Goal: Task Accomplishment & Management: Use online tool/utility

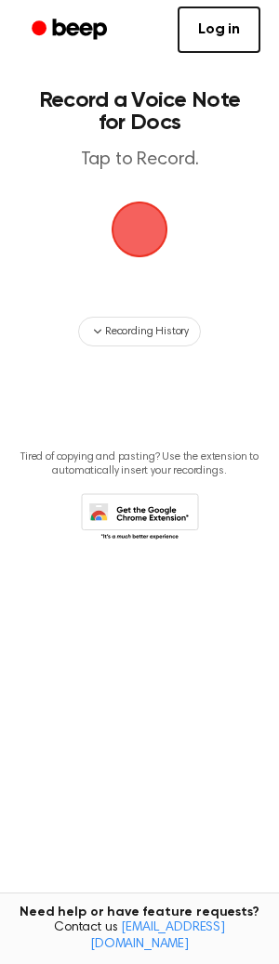
click at [163, 211] on span "button" at bounding box center [140, 230] width 60 height 60
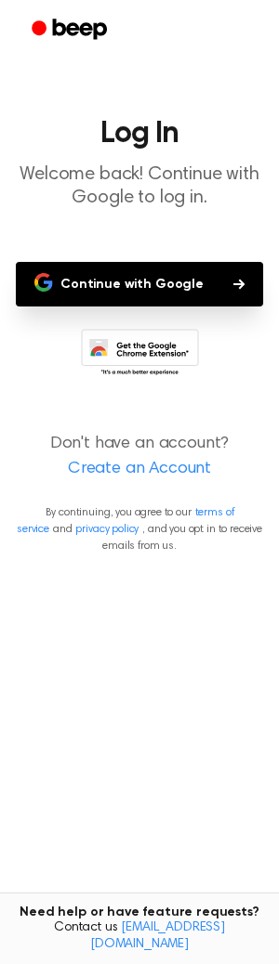
click at [156, 461] on link "Create an Account" at bounding box center [139, 469] width 241 height 25
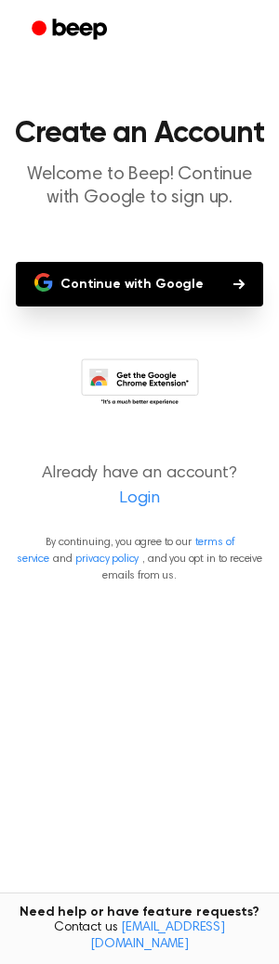
click at [196, 280] on button "Continue with Google" at bounding box center [139, 284] width 247 height 45
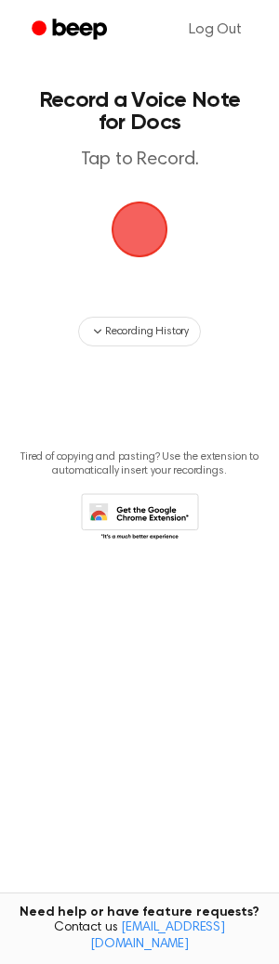
click at [150, 255] on span "button" at bounding box center [139, 229] width 52 height 52
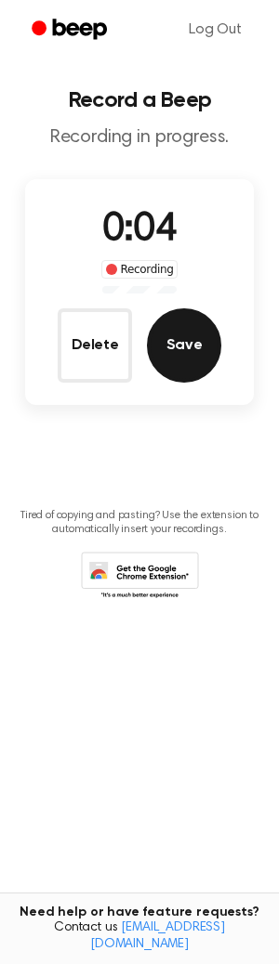
click at [161, 328] on button "Save" at bounding box center [184, 345] width 74 height 74
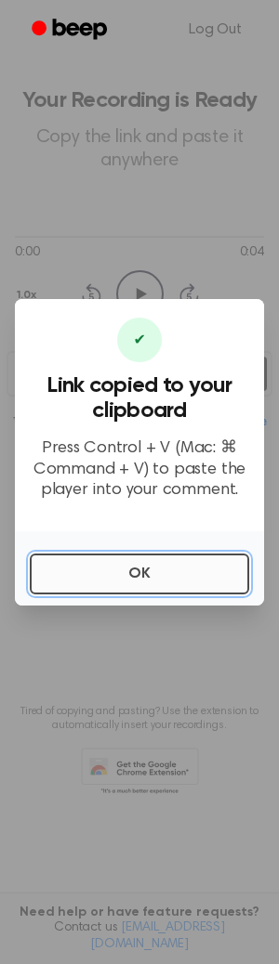
click at [106, 572] on button "OK" at bounding box center [139, 574] width 219 height 41
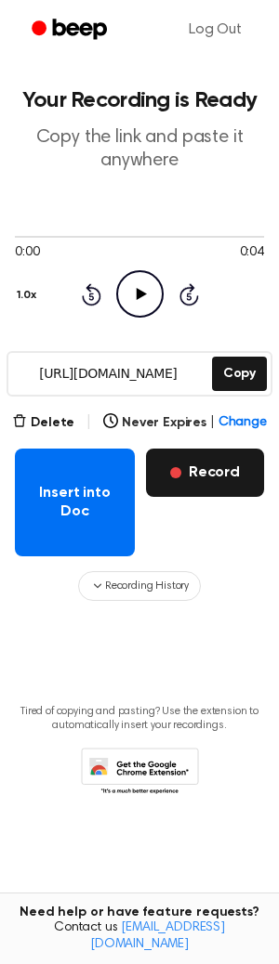
click at [215, 465] on button "Record" at bounding box center [205, 473] width 118 height 48
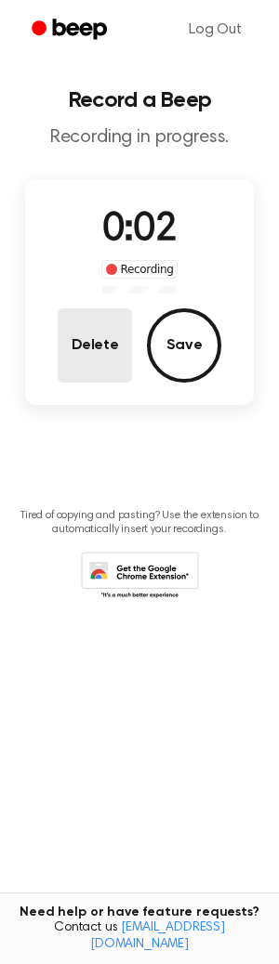
click at [73, 336] on button "Delete" at bounding box center [95, 345] width 74 height 74
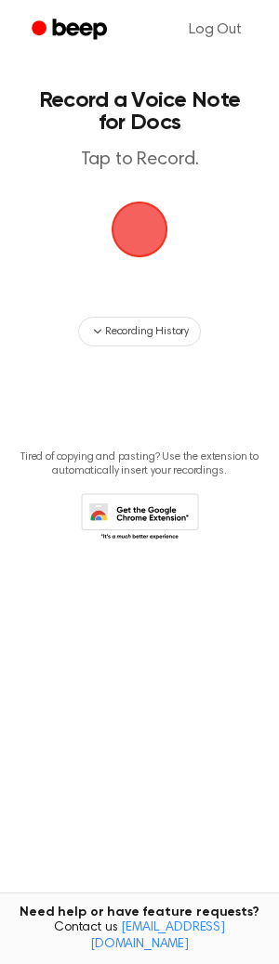
click at [128, 248] on span "button" at bounding box center [139, 229] width 52 height 52
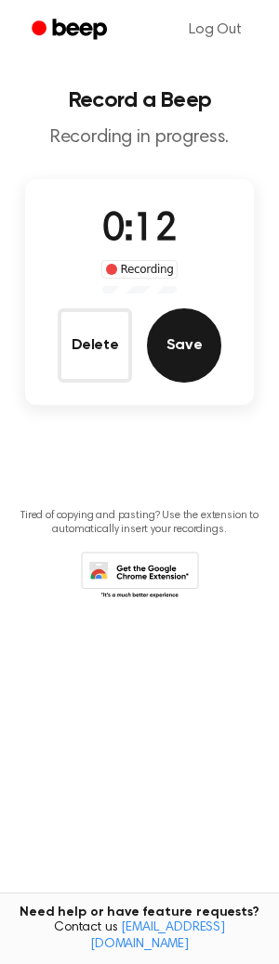
click at [177, 351] on button "Save" at bounding box center [184, 345] width 74 height 74
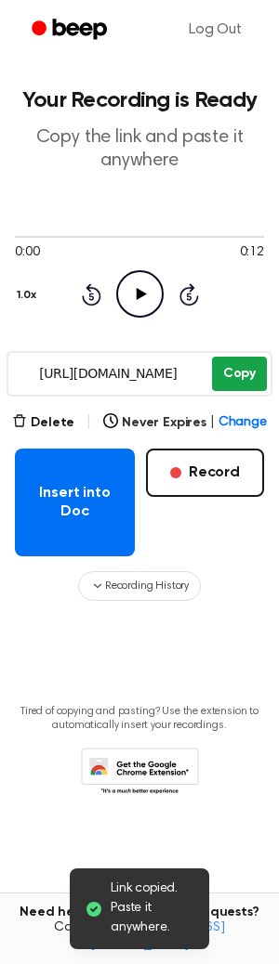
click at [219, 371] on button "Copy" at bounding box center [239, 374] width 55 height 34
